Goal: Information Seeking & Learning: Learn about a topic

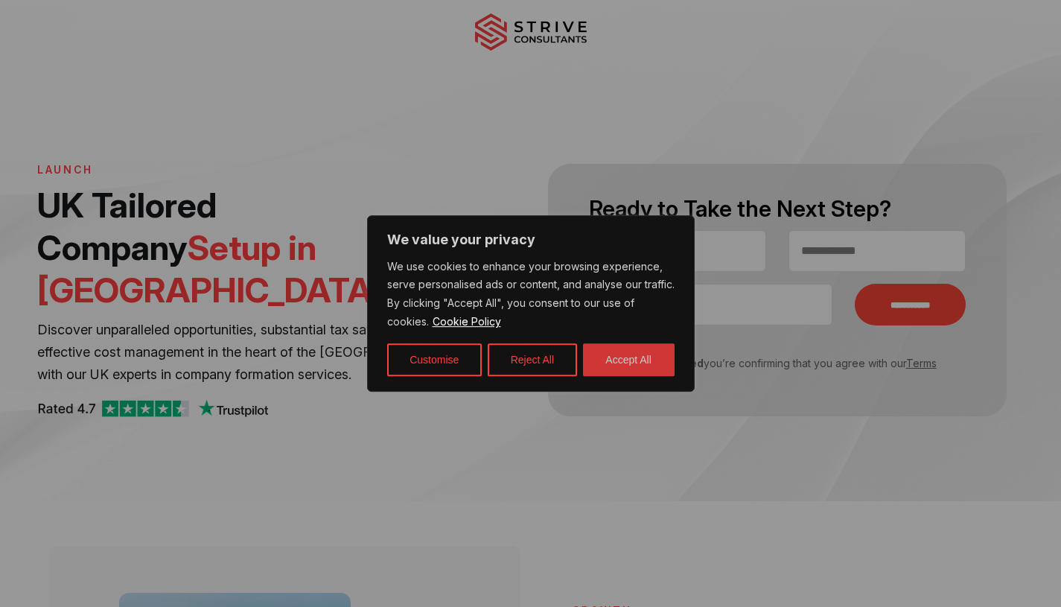
click at [616, 364] on button "Accept All" at bounding box center [629, 359] width 92 height 33
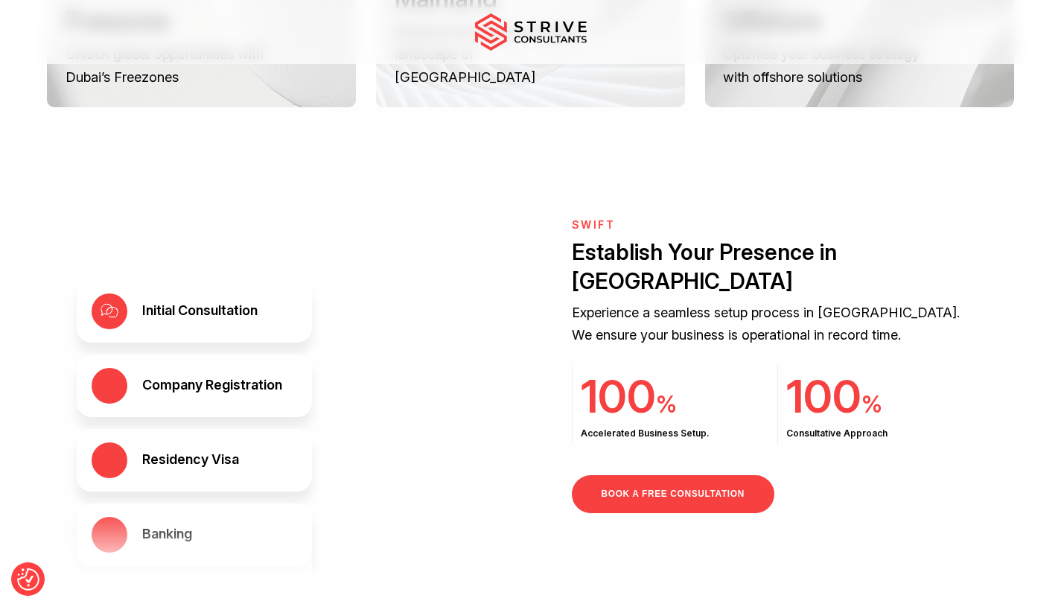
scroll to position [2305, 0]
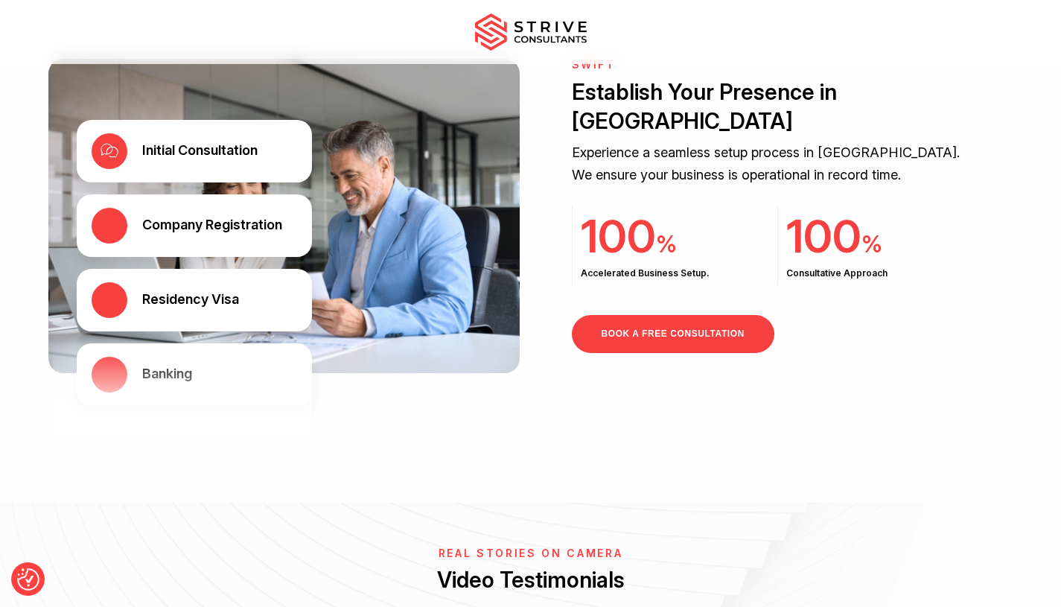
click at [180, 290] on div "Residency Visa" at bounding box center [190, 299] width 97 height 18
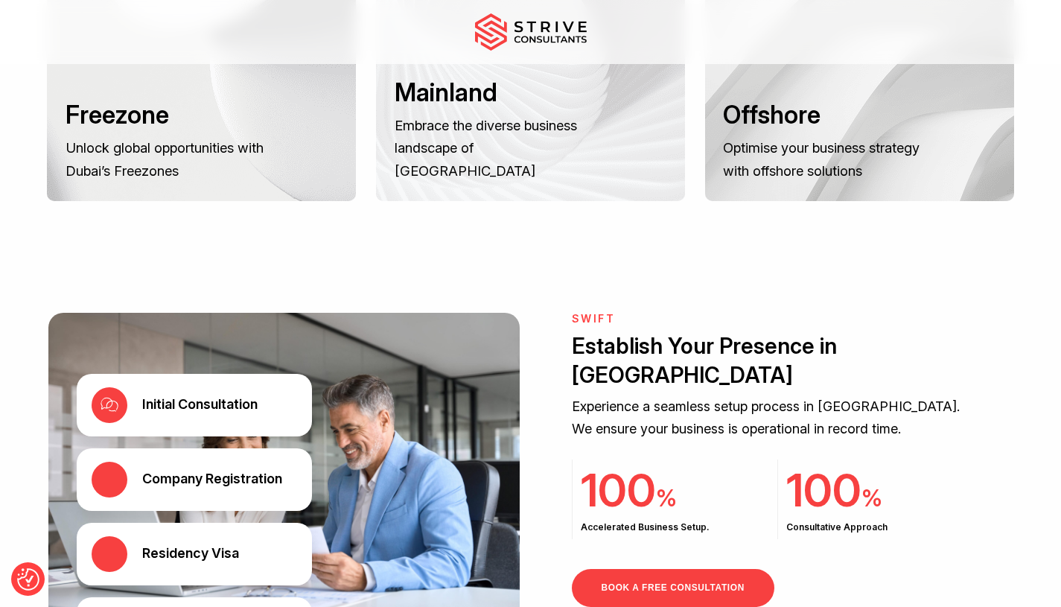
scroll to position [2054, 0]
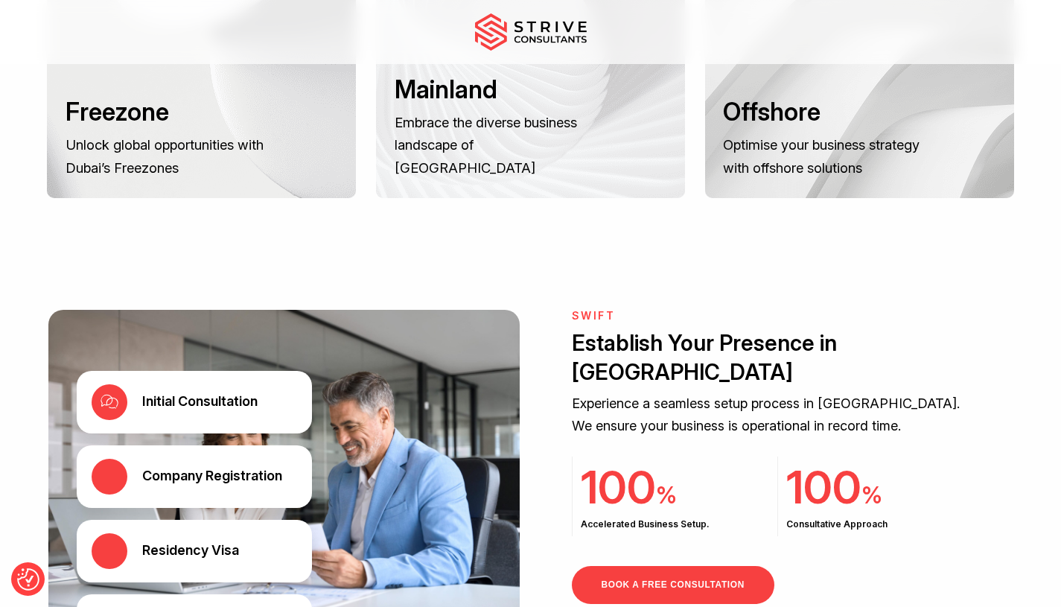
click at [161, 103] on h3 "Freezone" at bounding box center [170, 112] width 208 height 31
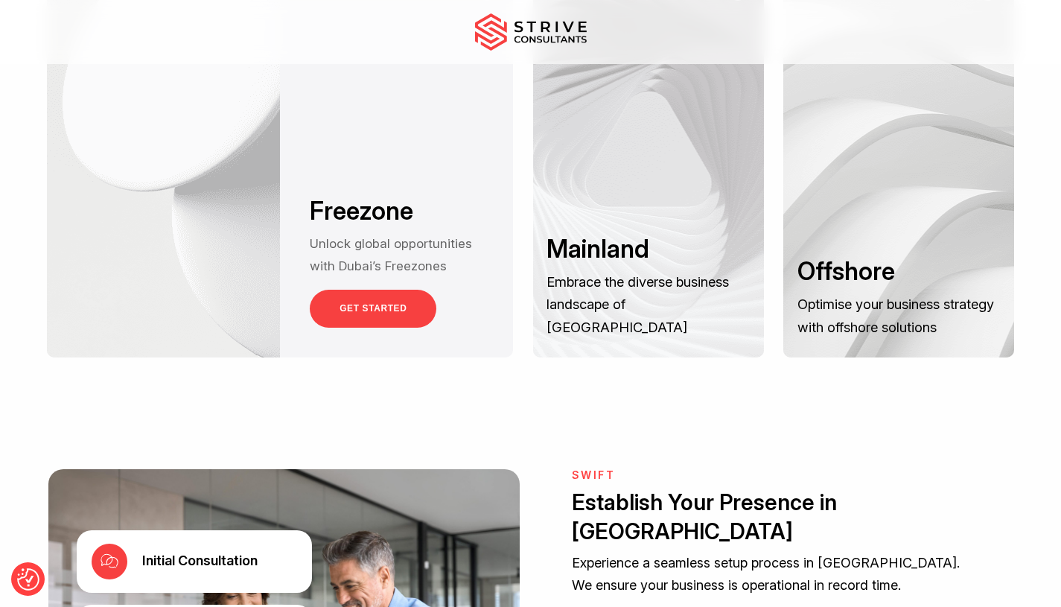
scroll to position [1900, 0]
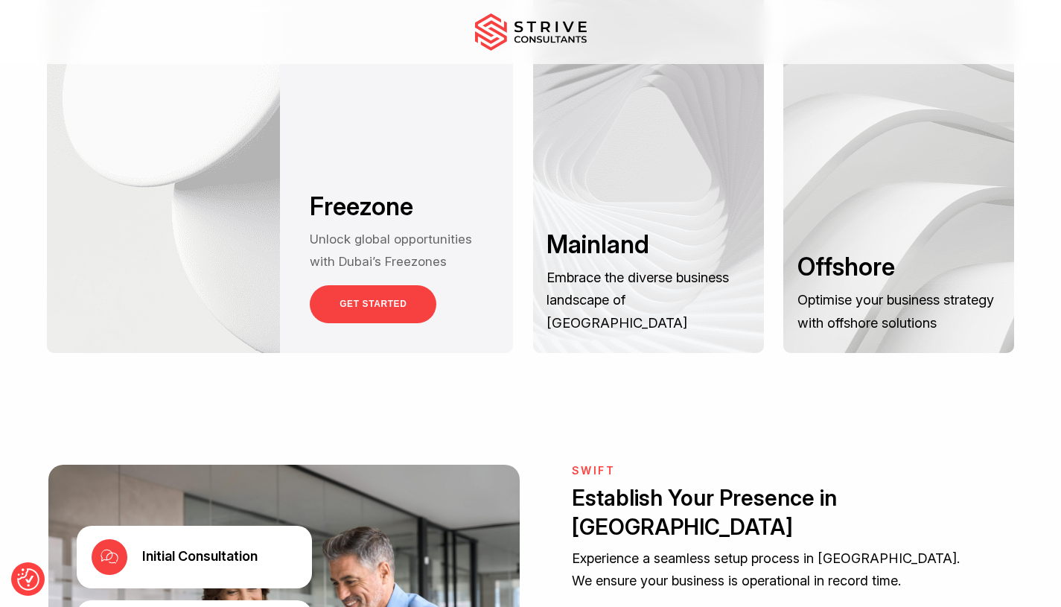
click at [389, 285] on link "GET STARTED" at bounding box center [373, 304] width 127 height 38
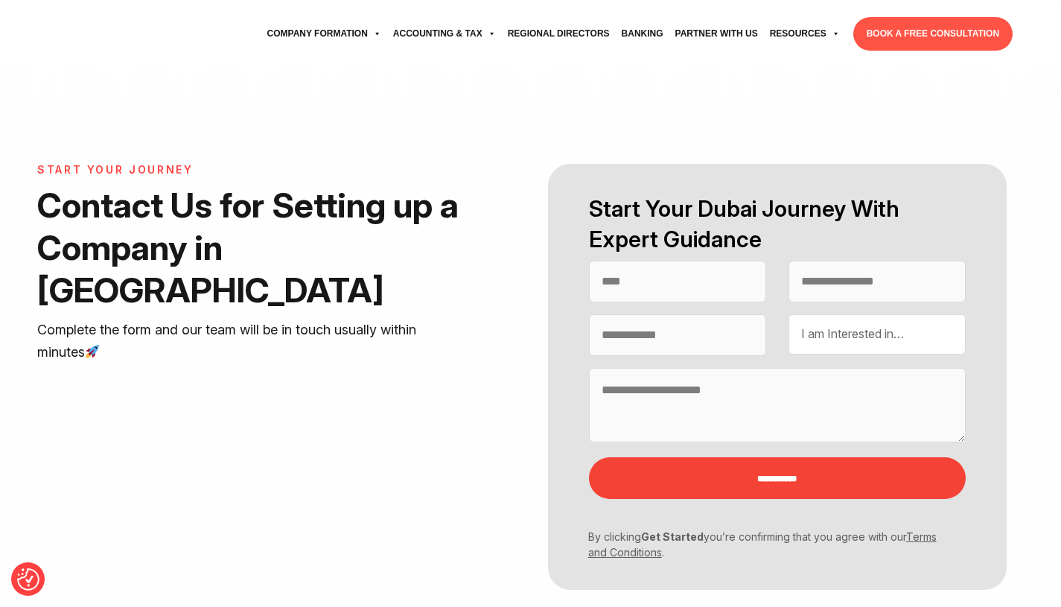
select select "Contact form"
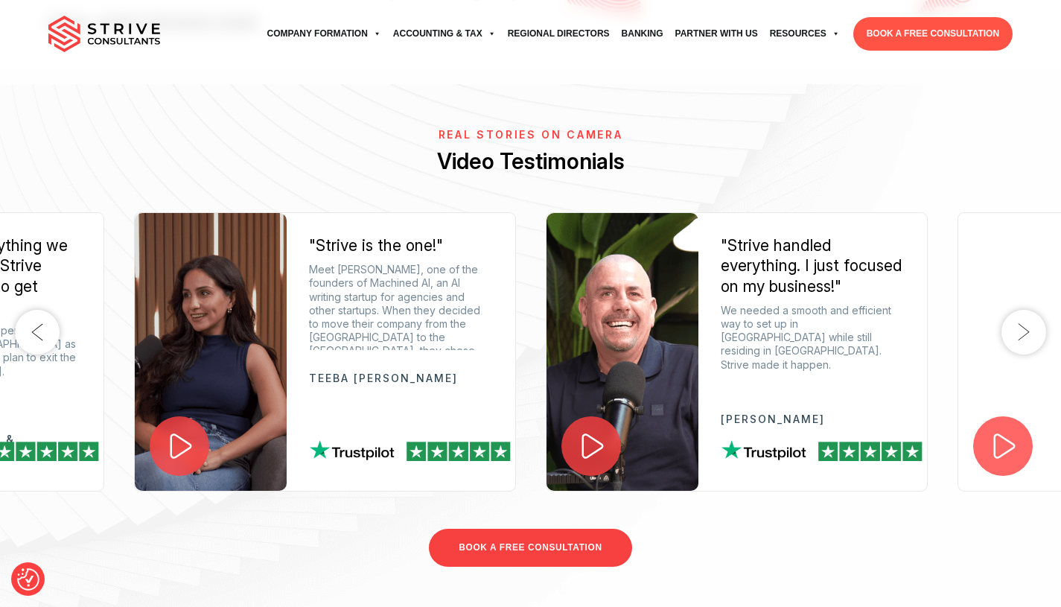
scroll to position [810, 0]
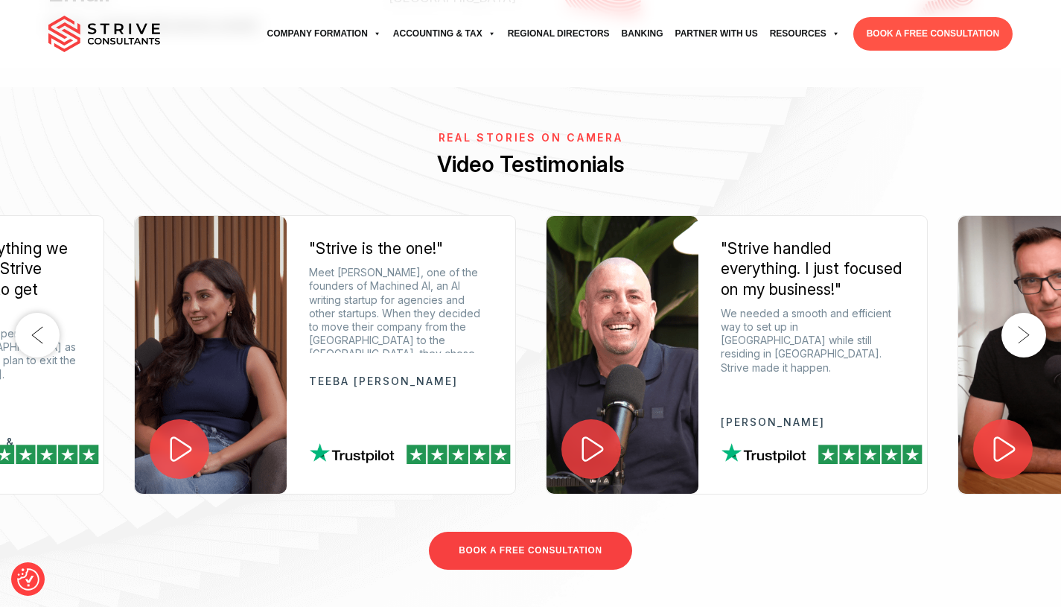
click at [1026, 338] on button "Next" at bounding box center [1024, 335] width 45 height 45
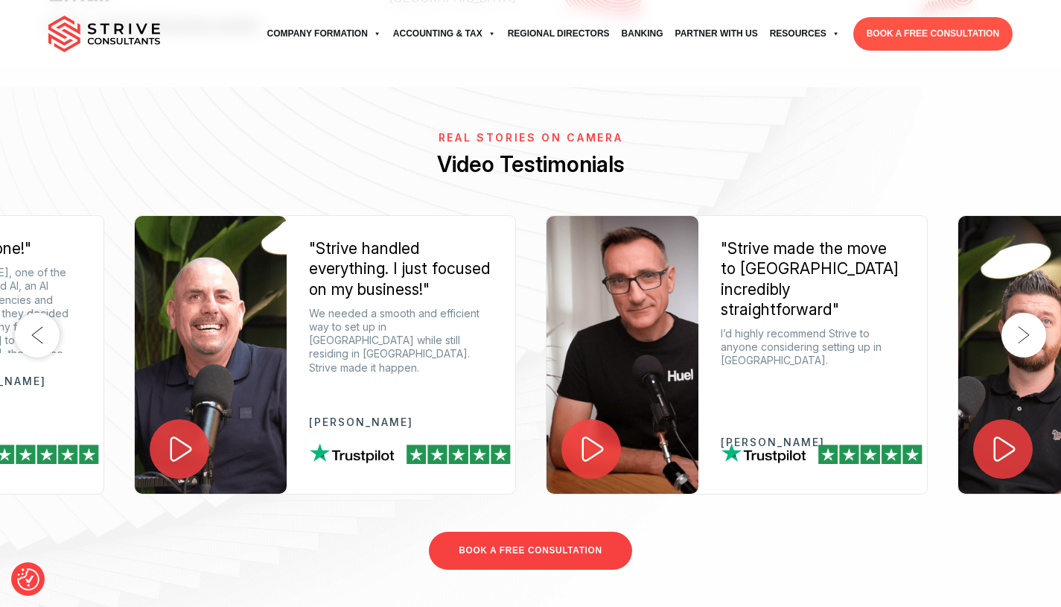
click at [1026, 339] on button "Next" at bounding box center [1024, 335] width 45 height 45
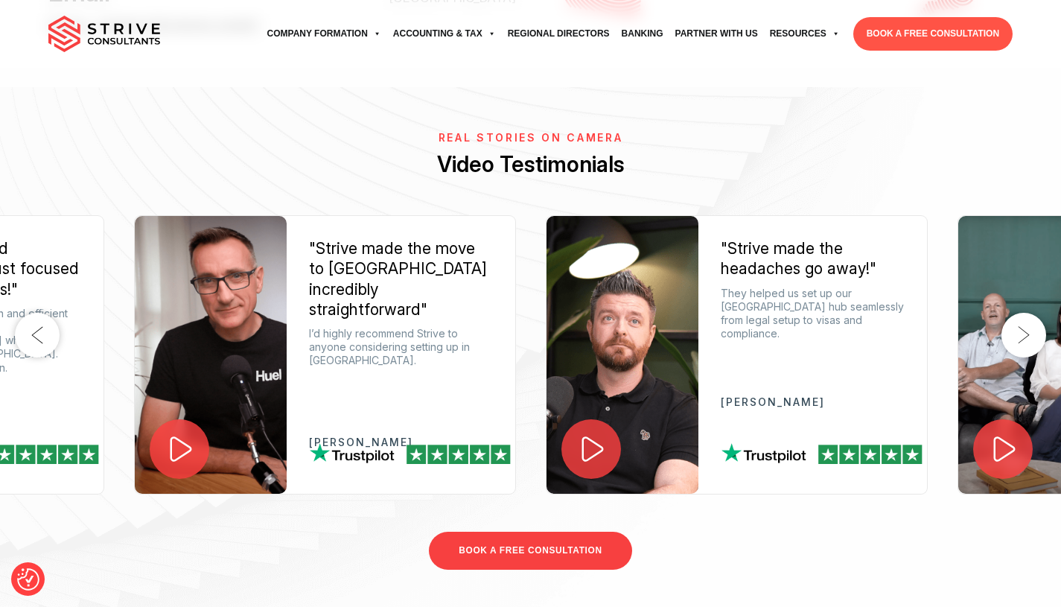
click at [1026, 339] on button "Next" at bounding box center [1024, 335] width 45 height 45
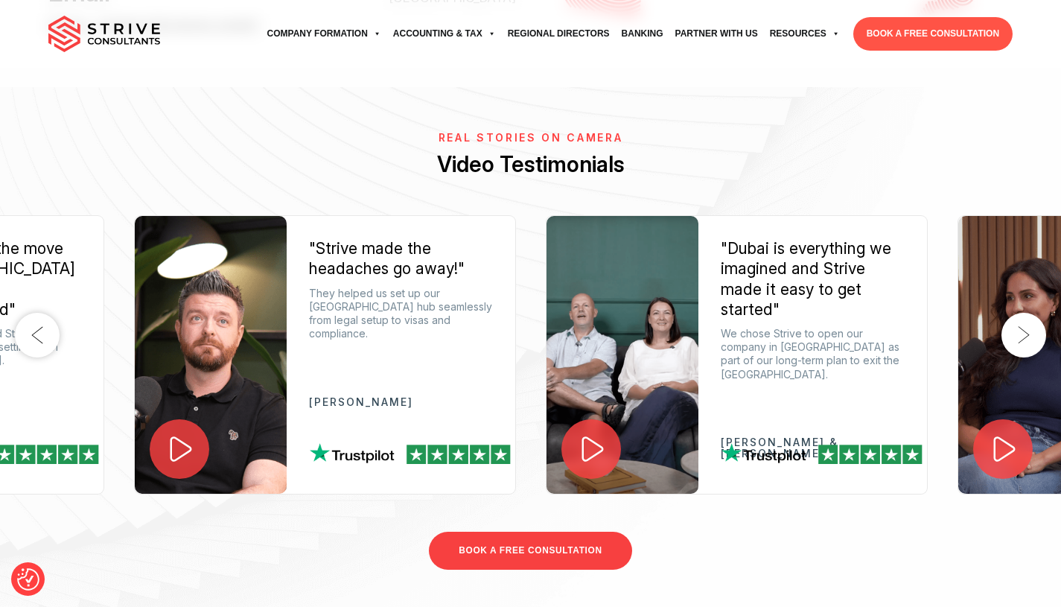
click at [1026, 340] on button "Next" at bounding box center [1024, 335] width 45 height 45
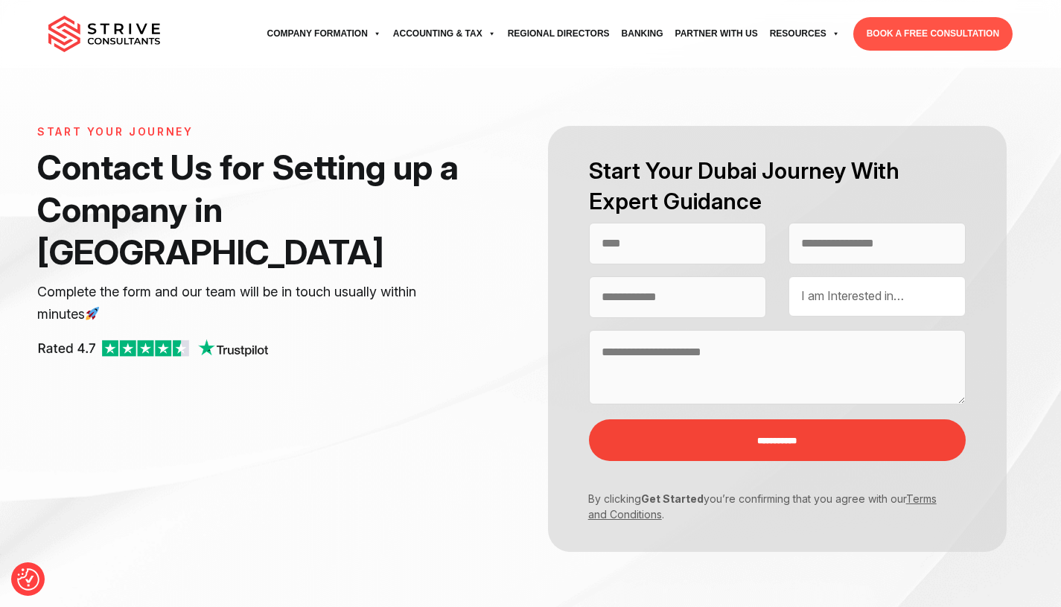
scroll to position [0, 0]
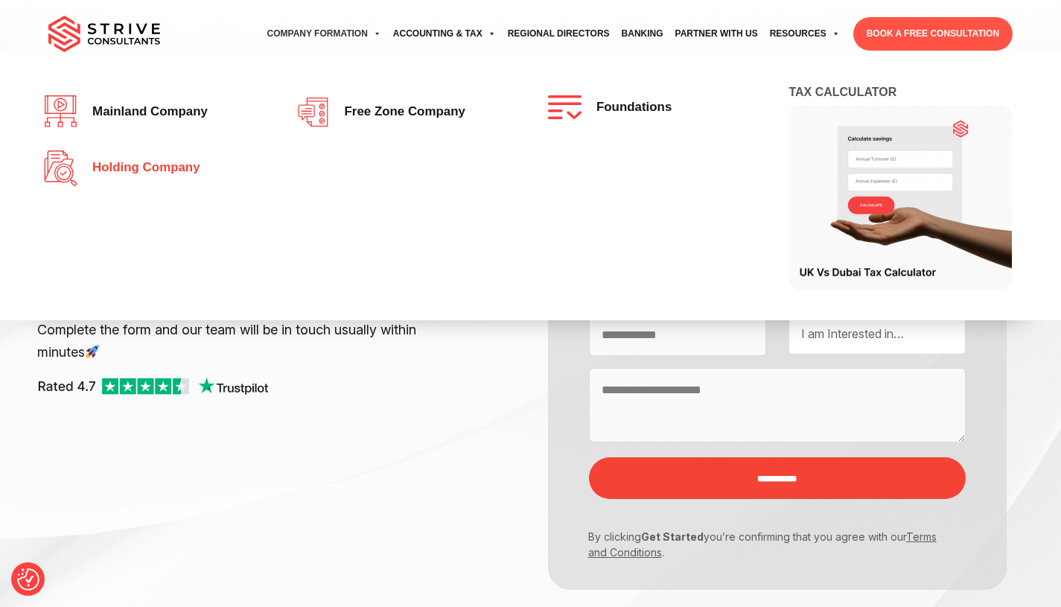
click at [146, 165] on span "Holding Company" at bounding box center [142, 168] width 115 height 14
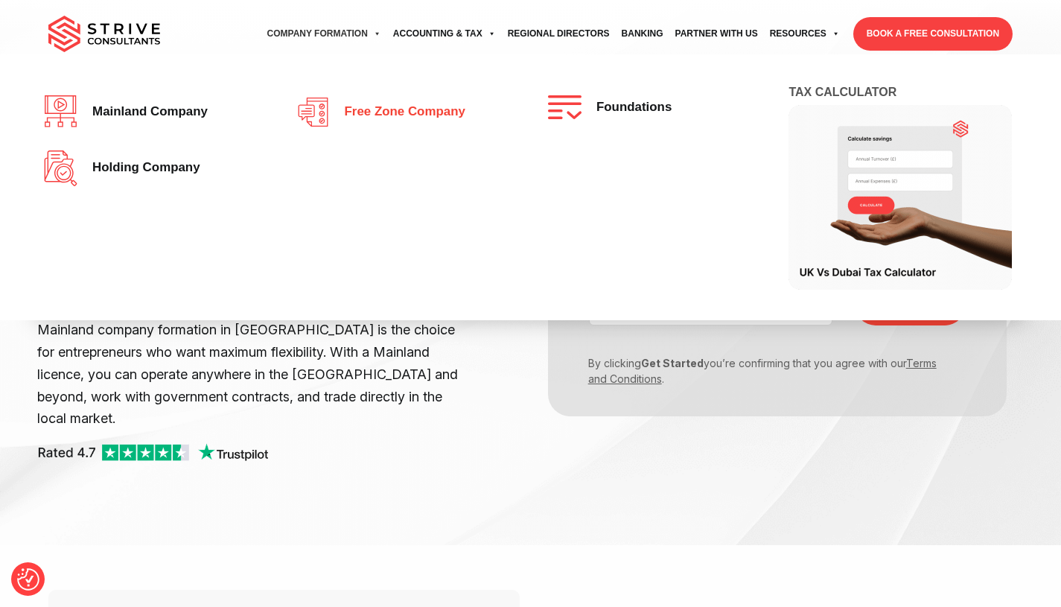
click at [378, 126] on link "Free zone company" at bounding box center [404, 112] width 217 height 34
